Goal: Transaction & Acquisition: Purchase product/service

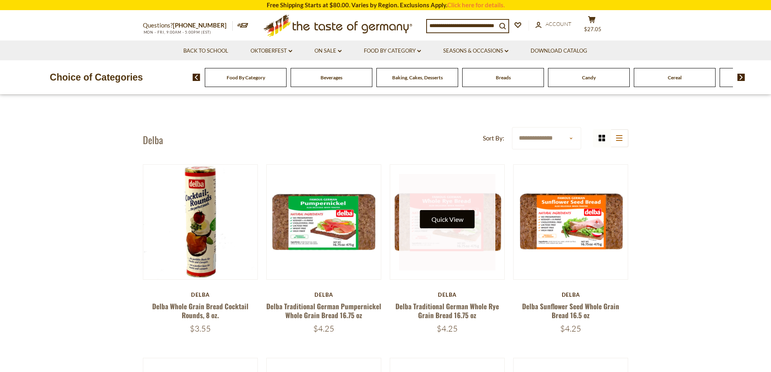
click at [453, 212] on button "Quick View" at bounding box center [447, 219] width 55 height 18
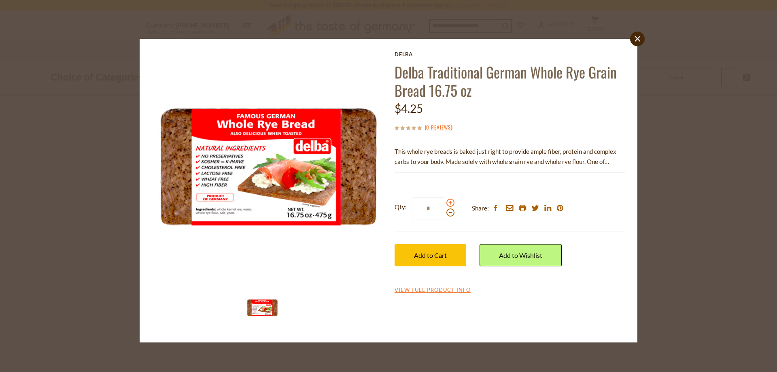
click at [450, 202] on span at bounding box center [450, 203] width 8 height 8
click at [445, 202] on input "*" at bounding box center [428, 208] width 33 height 22
click at [450, 202] on span at bounding box center [450, 203] width 8 height 8
click at [445, 202] on input "*" at bounding box center [428, 208] width 33 height 22
click at [450, 202] on span at bounding box center [450, 203] width 8 height 8
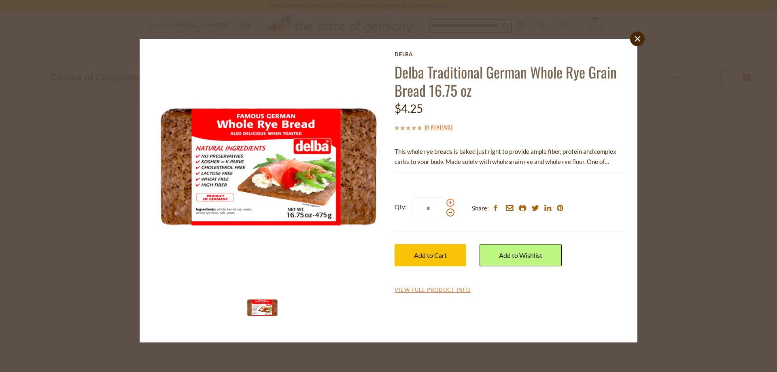
click at [445, 202] on input "*" at bounding box center [428, 208] width 33 height 22
click at [450, 202] on span at bounding box center [450, 203] width 8 height 8
click at [445, 202] on input "*" at bounding box center [428, 208] width 33 height 22
click at [450, 202] on span at bounding box center [450, 203] width 8 height 8
click at [445, 202] on input "*" at bounding box center [428, 208] width 33 height 22
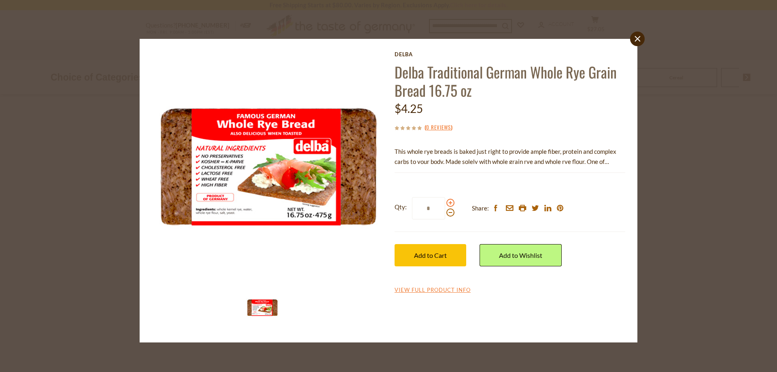
type input "*"
click at [432, 256] on span "Add to Cart" at bounding box center [430, 255] width 33 height 8
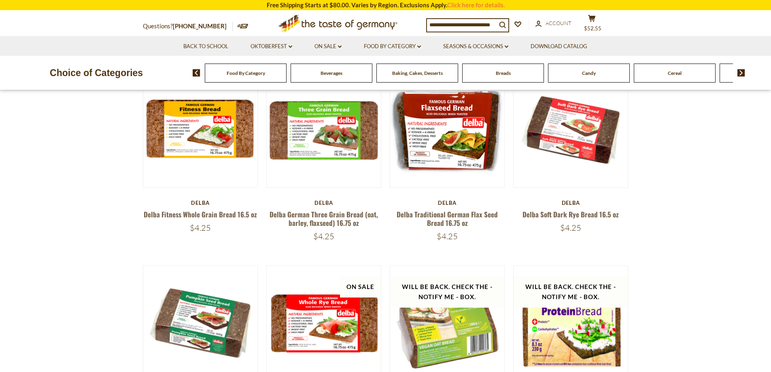
scroll to position [283, 0]
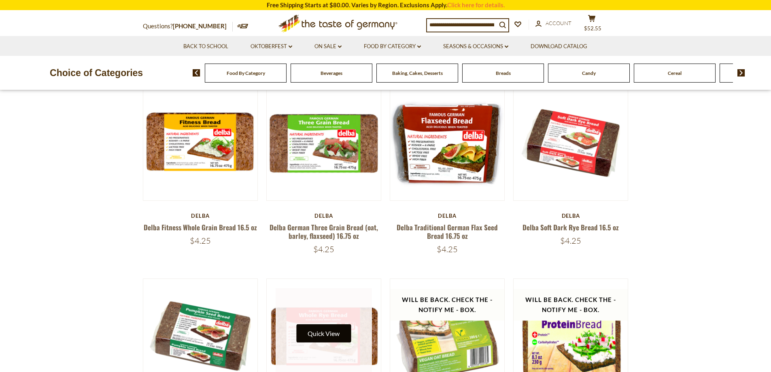
click at [341, 324] on button "Quick View" at bounding box center [323, 333] width 55 height 18
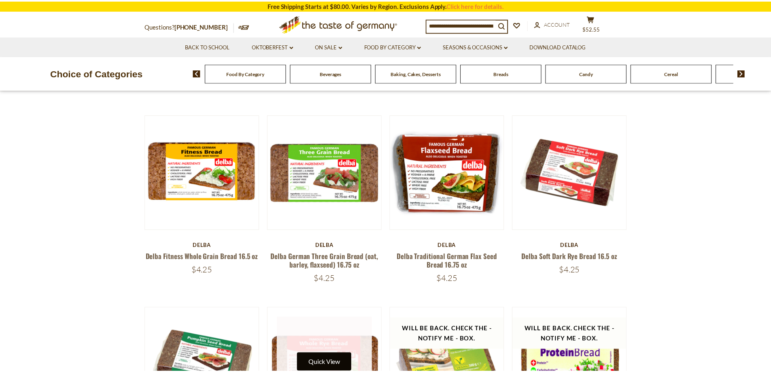
scroll to position [243, 0]
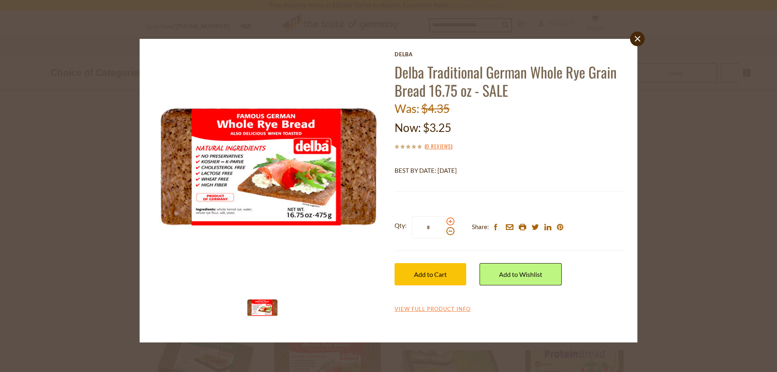
click at [451, 222] on span at bounding box center [450, 221] width 8 height 8
click at [445, 222] on input "*" at bounding box center [428, 227] width 33 height 22
click at [451, 222] on span at bounding box center [450, 221] width 8 height 8
click at [445, 222] on input "*" at bounding box center [428, 227] width 33 height 22
click at [451, 222] on span at bounding box center [450, 221] width 8 height 8
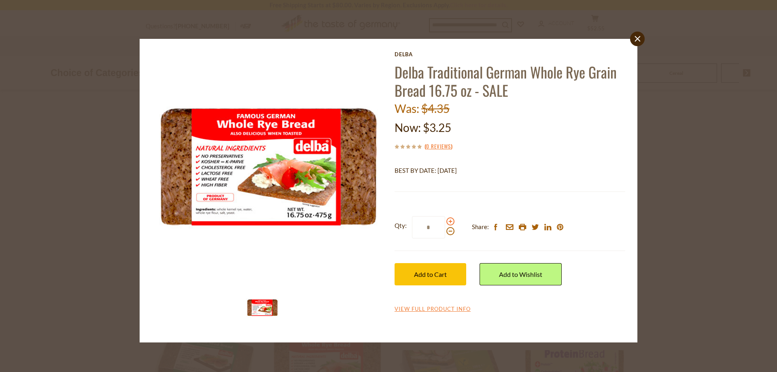
click at [445, 222] on input "*" at bounding box center [428, 227] width 33 height 22
click at [451, 222] on span at bounding box center [450, 221] width 8 height 8
click at [445, 222] on input "*" at bounding box center [428, 227] width 33 height 22
click at [451, 220] on span at bounding box center [450, 221] width 8 height 8
click at [445, 220] on input "*" at bounding box center [428, 227] width 33 height 22
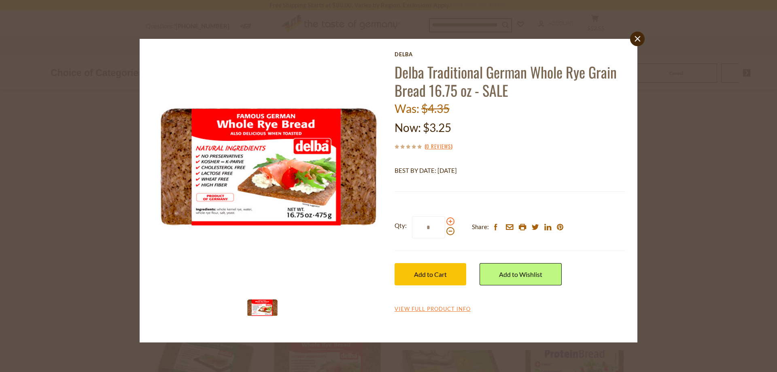
type input "*"
click at [456, 277] on button "Add to Cart" at bounding box center [430, 274] width 72 height 22
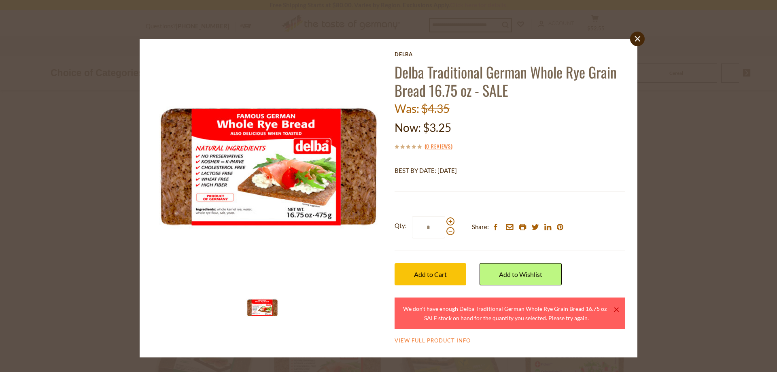
click at [617, 309] on link "×" at bounding box center [616, 309] width 5 height 5
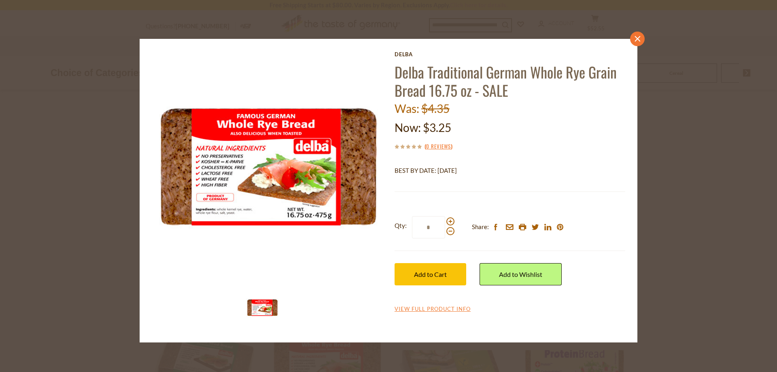
click at [640, 35] on link "close" at bounding box center [637, 39] width 15 height 15
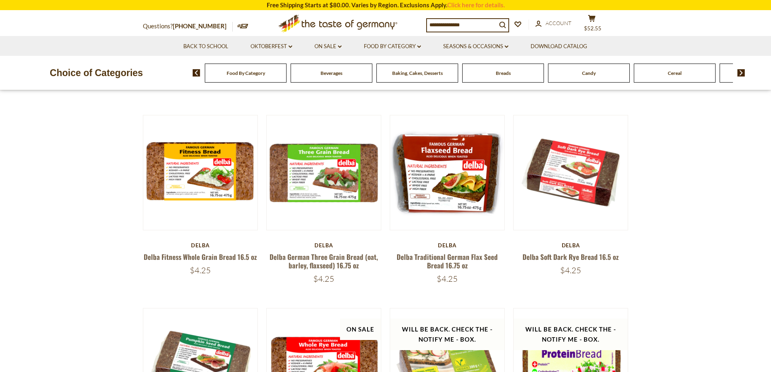
click at [286, 77] on div "Breads" at bounding box center [246, 73] width 82 height 19
click at [595, 17] on icon at bounding box center [591, 18] width 7 height 7
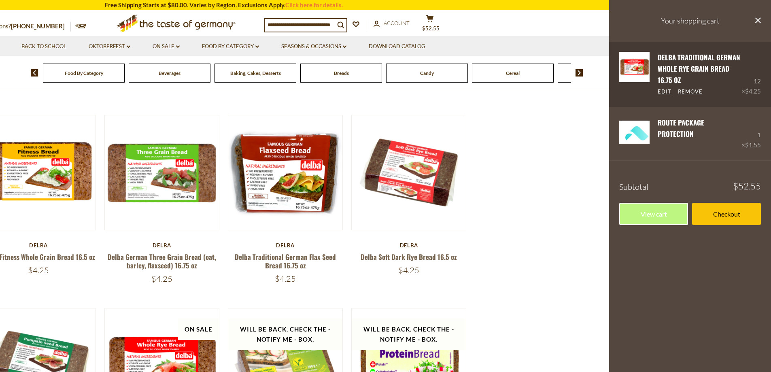
click at [691, 93] on link "Remove" at bounding box center [690, 91] width 25 height 7
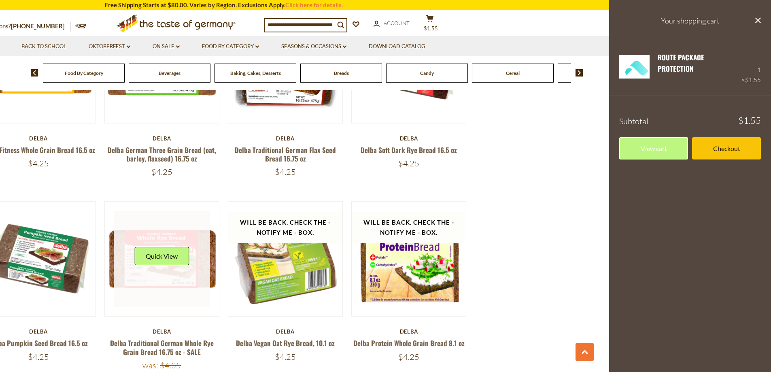
scroll to position [445, 0]
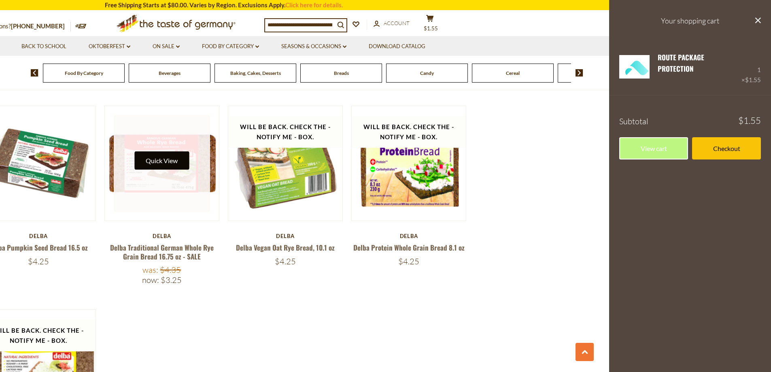
click at [166, 168] on button "Quick View" at bounding box center [161, 160] width 55 height 18
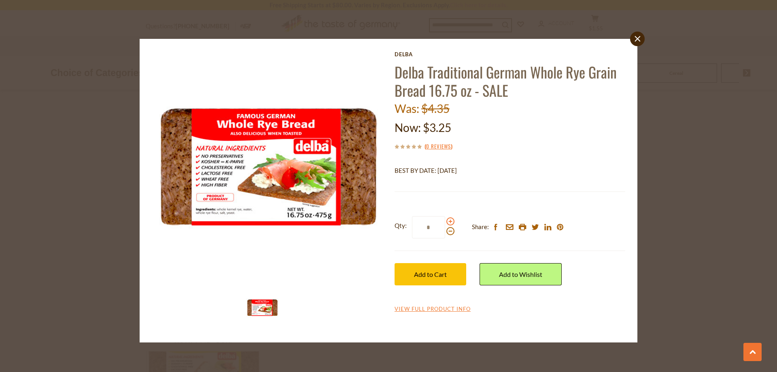
click at [450, 222] on span at bounding box center [450, 221] width 8 height 8
click at [445, 222] on input "*" at bounding box center [428, 227] width 33 height 22
click at [450, 222] on span at bounding box center [450, 221] width 8 height 8
click at [445, 222] on input "*" at bounding box center [428, 227] width 33 height 22
click at [450, 222] on span at bounding box center [450, 221] width 8 height 8
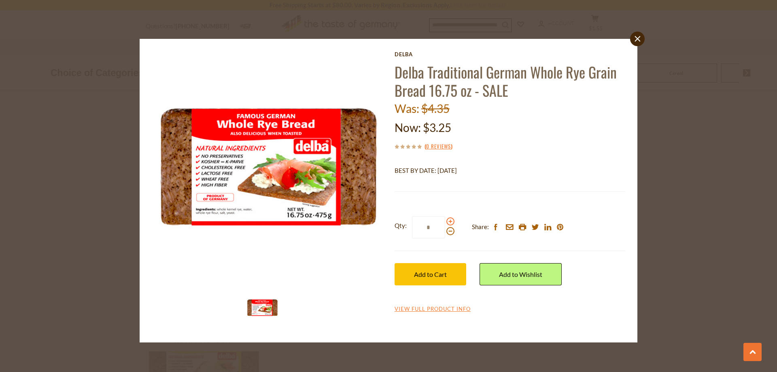
click at [445, 222] on input "*" at bounding box center [428, 227] width 33 height 22
click at [450, 222] on span at bounding box center [450, 221] width 8 height 8
click at [445, 222] on input "*" at bounding box center [428, 227] width 33 height 22
click at [450, 222] on span at bounding box center [450, 221] width 8 height 8
click at [445, 222] on input "*" at bounding box center [428, 227] width 33 height 22
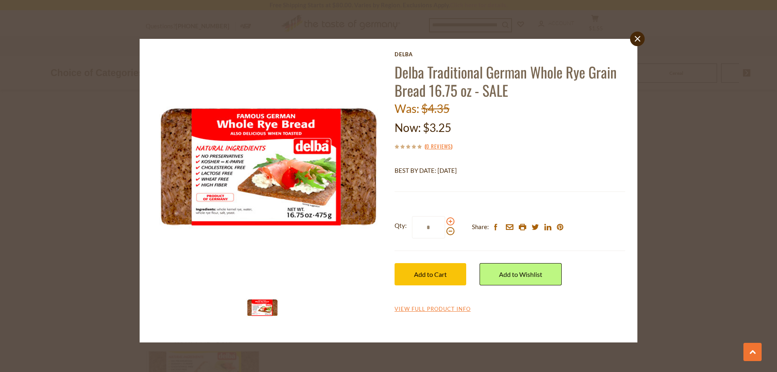
type input "*"
click at [455, 275] on button "Add to Cart" at bounding box center [430, 274] width 72 height 22
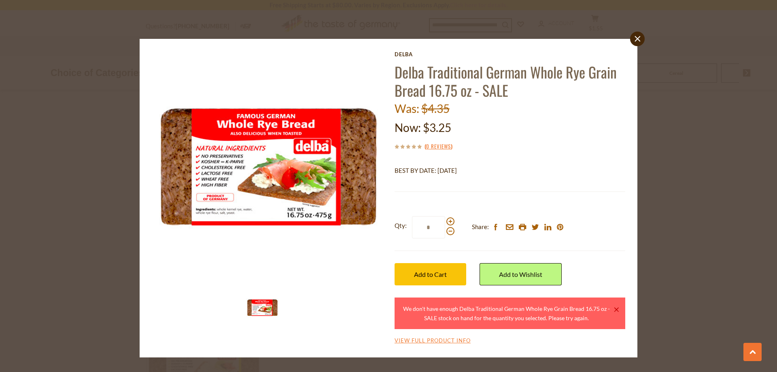
click at [638, 36] on icon "close" at bounding box center [637, 39] width 6 height 6
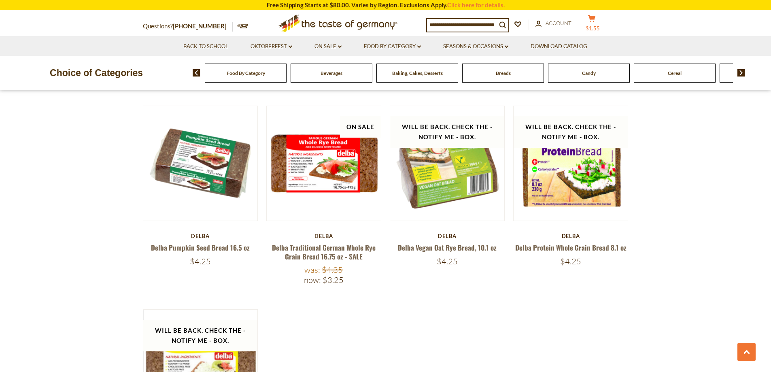
click at [588, 22] on icon at bounding box center [591, 18] width 7 height 7
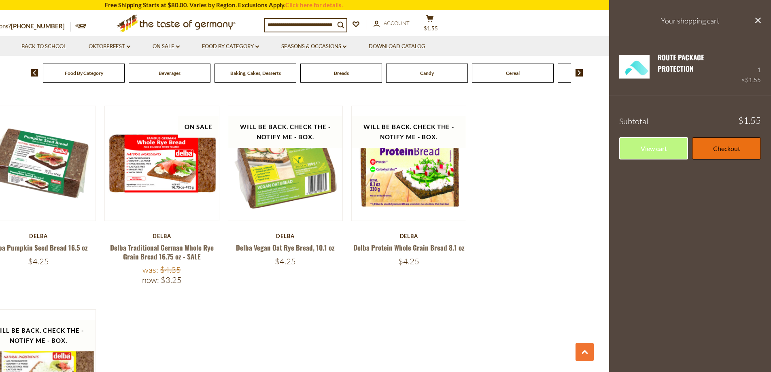
click at [725, 147] on link "Checkout" at bounding box center [726, 148] width 69 height 22
